Goal: Entertainment & Leisure: Browse casually

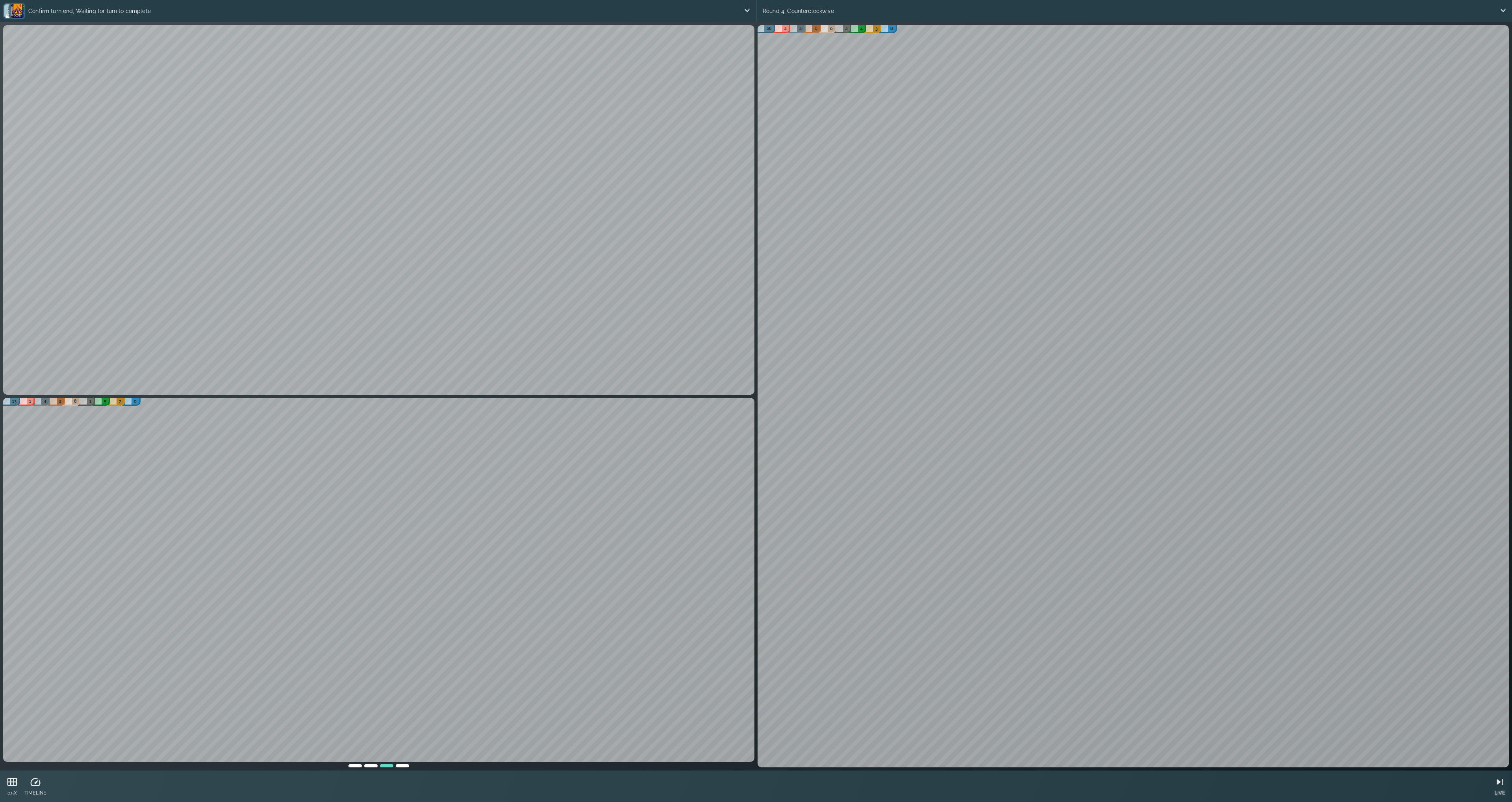
click at [1497, 779] on icon at bounding box center [1500, 782] width 12 height 12
click at [1408, 781] on icon at bounding box center [1406, 782] width 12 height 12
click at [1405, 783] on icon at bounding box center [1406, 782] width 12 height 12
drag, startPoint x: 1408, startPoint y: 783, endPoint x: 1405, endPoint y: 773, distance: 10.4
click at [1408, 783] on icon at bounding box center [1406, 782] width 12 height 12
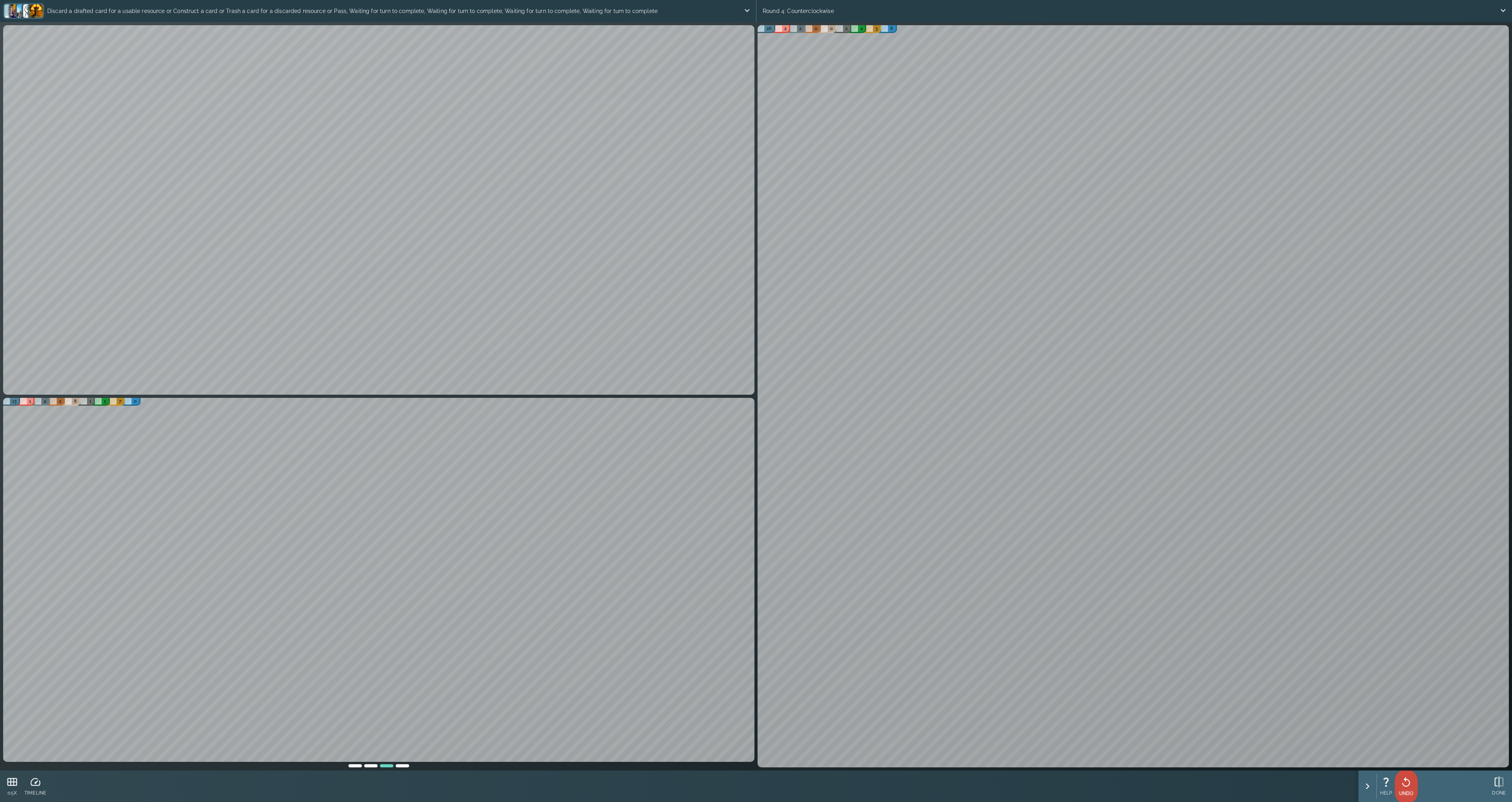
click at [1405, 782] on icon at bounding box center [1406, 783] width 12 height 12
click at [1408, 784] on icon at bounding box center [1406, 782] width 12 height 12
click at [1410, 786] on icon at bounding box center [1406, 782] width 12 height 12
click at [1389, 781] on icon at bounding box center [1386, 783] width 12 height 12
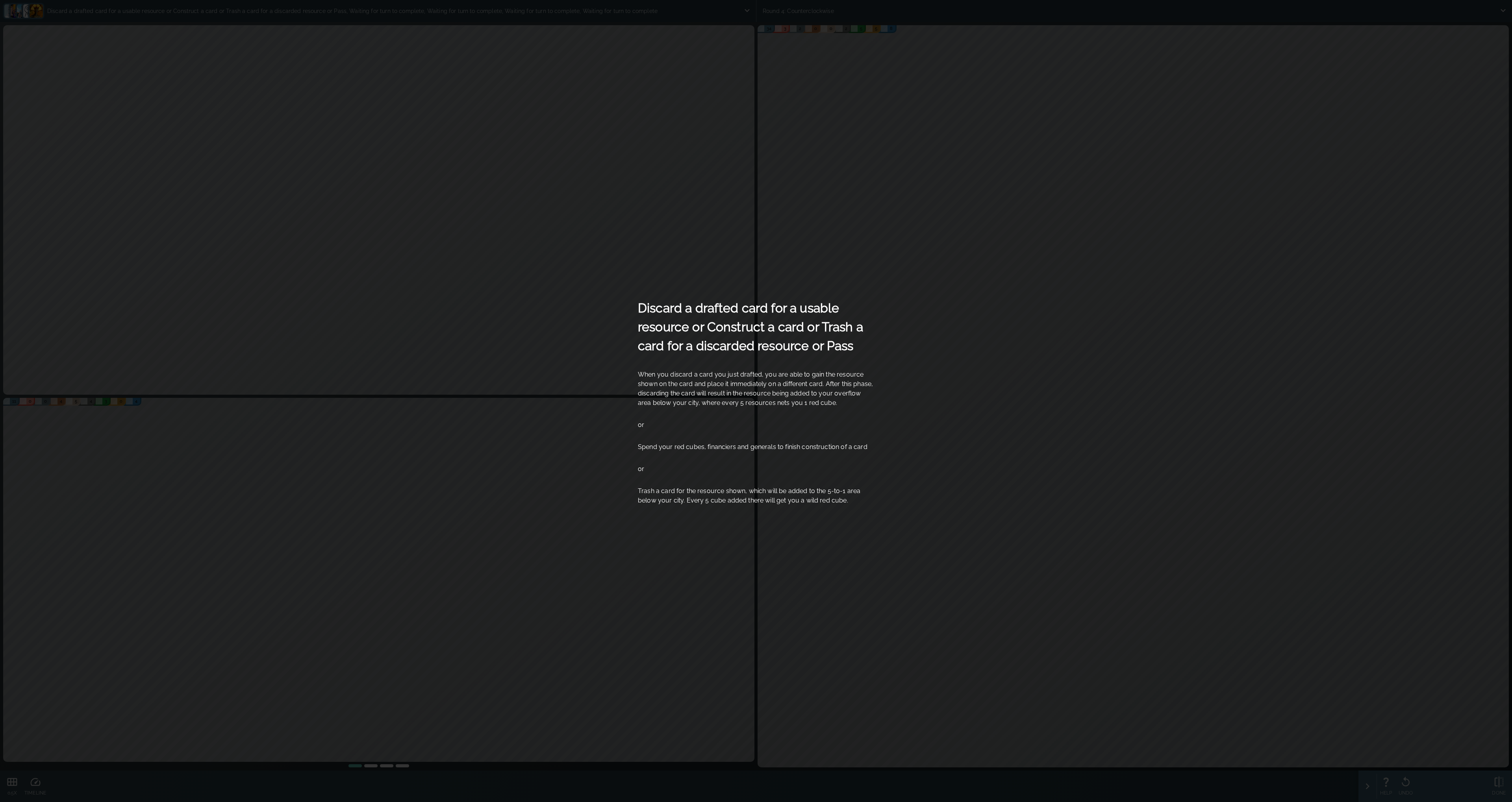
click at [1102, 677] on div "Discard a drafted card for a usable resource or Construct a card or Trash a car…" at bounding box center [756, 401] width 1512 height 802
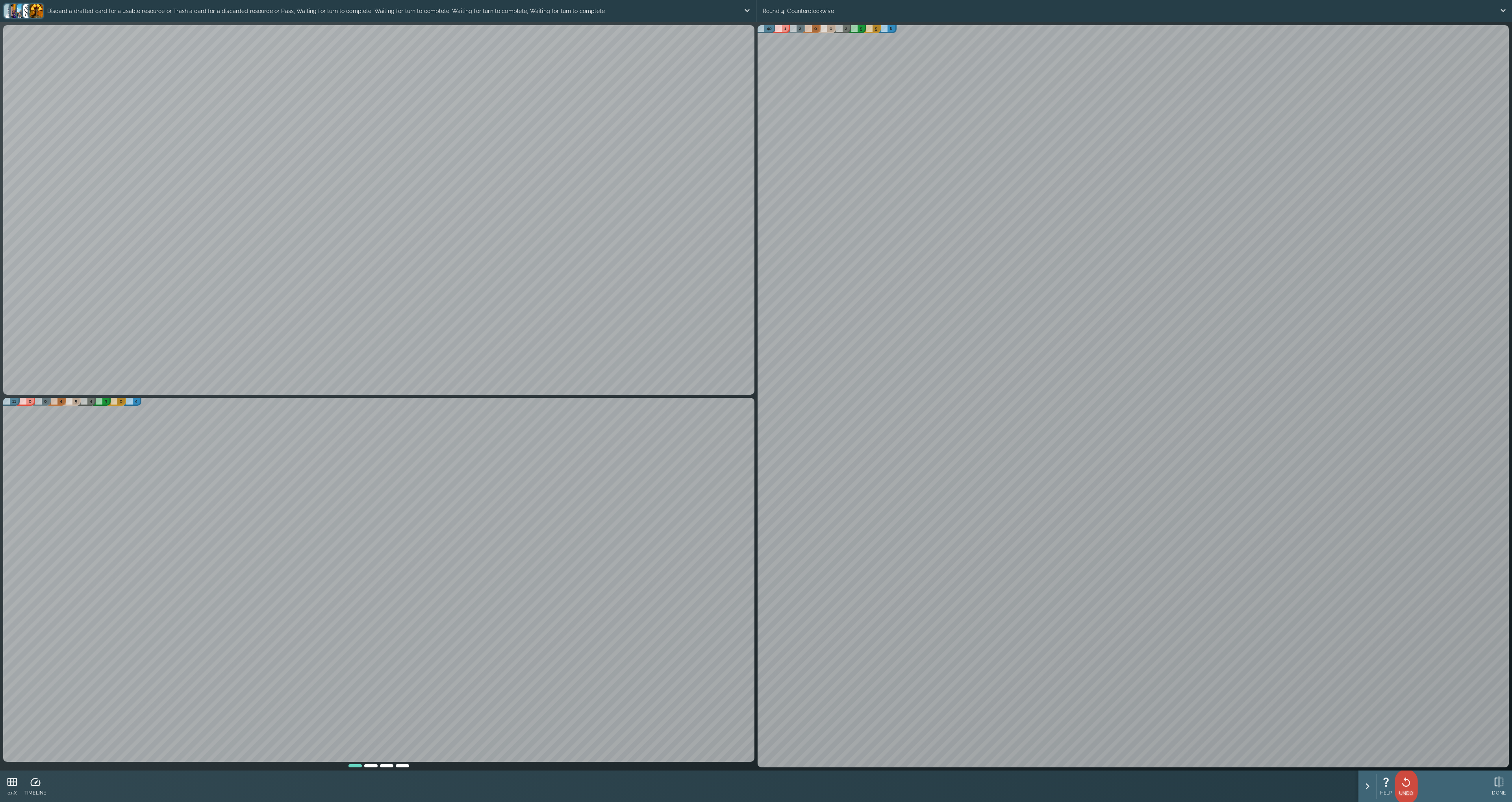
click at [1405, 781] on icon at bounding box center [1406, 783] width 12 height 12
click at [1500, 787] on icon at bounding box center [1499, 783] width 12 height 12
click at [1500, 787] on icon at bounding box center [1494, 782] width 12 height 12
click at [1500, 787] on icon at bounding box center [1500, 783] width 12 height 12
click at [83, 11] on p "Discard a drafted card for a usable resource or Trash a card for a discarded re…" at bounding box center [384, 11] width 718 height 16
